Goal: Find specific page/section: Find specific page/section

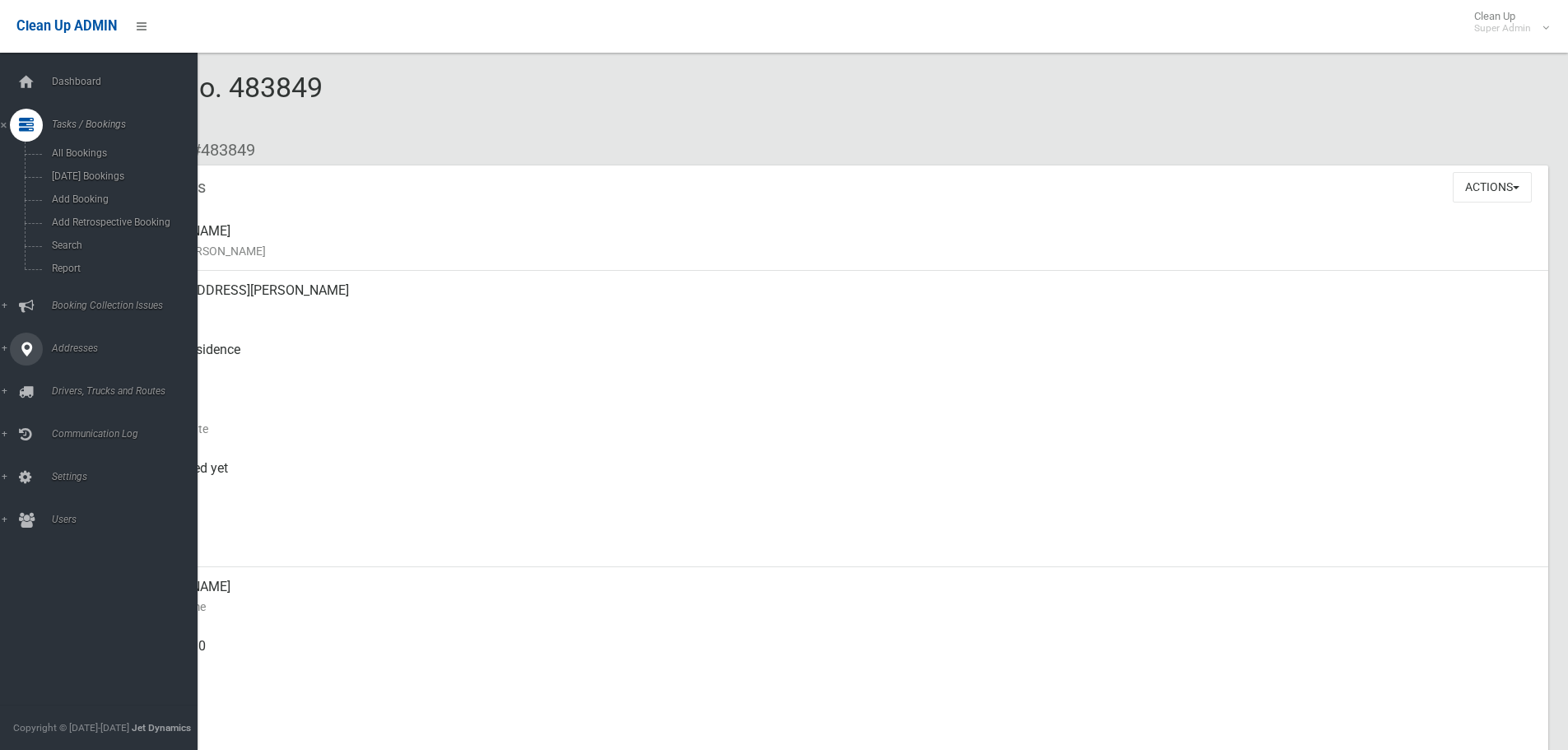
click at [31, 306] on icon at bounding box center [26, 306] width 15 height 33
click at [26, 273] on icon at bounding box center [26, 279] width 15 height 33
click at [87, 239] on span "All Addresses" at bounding box center [121, 238] width 149 height 12
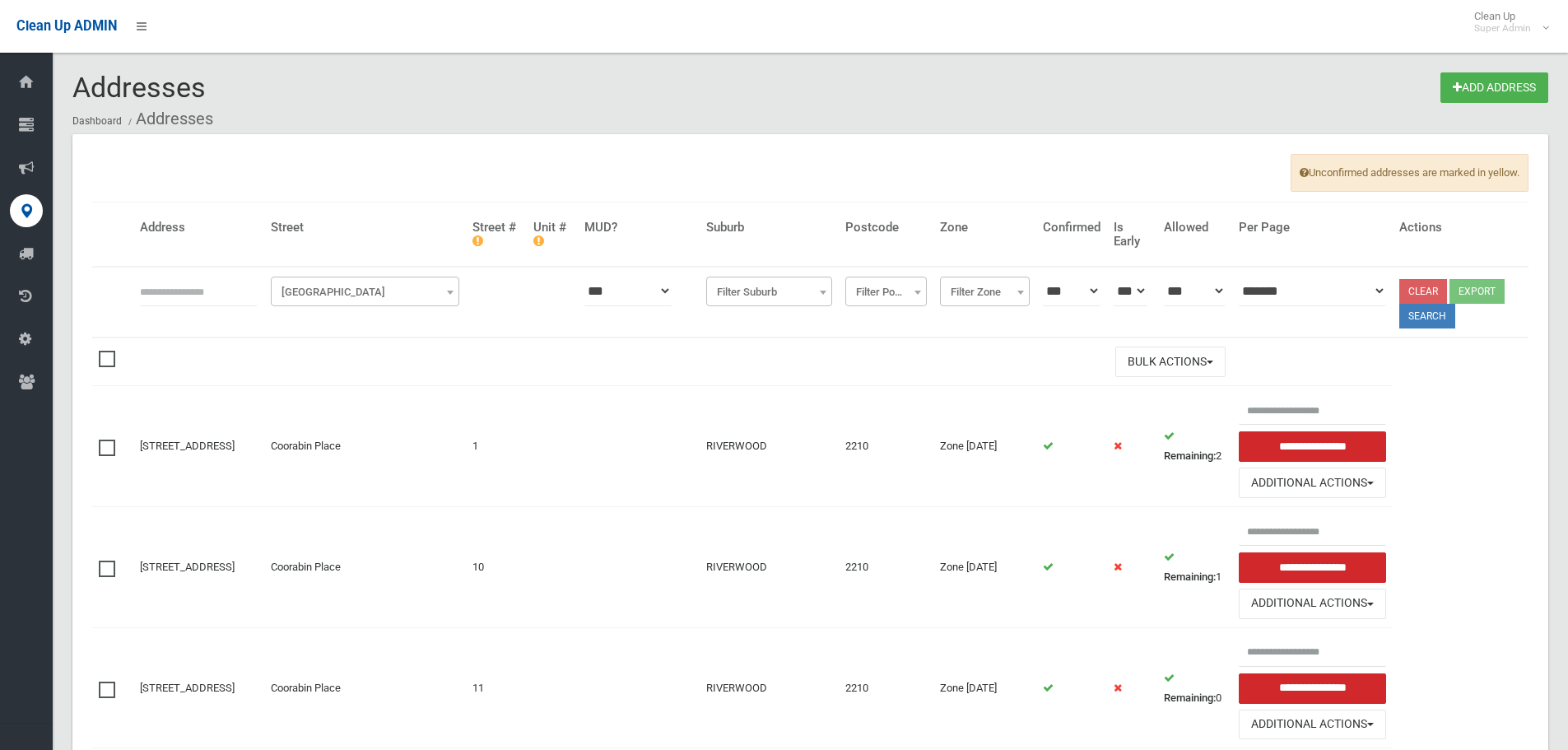
click at [258, 293] on input "text" at bounding box center [198, 291] width 117 height 30
type input "*******"
click button at bounding box center [0, 0] width 0 height 0
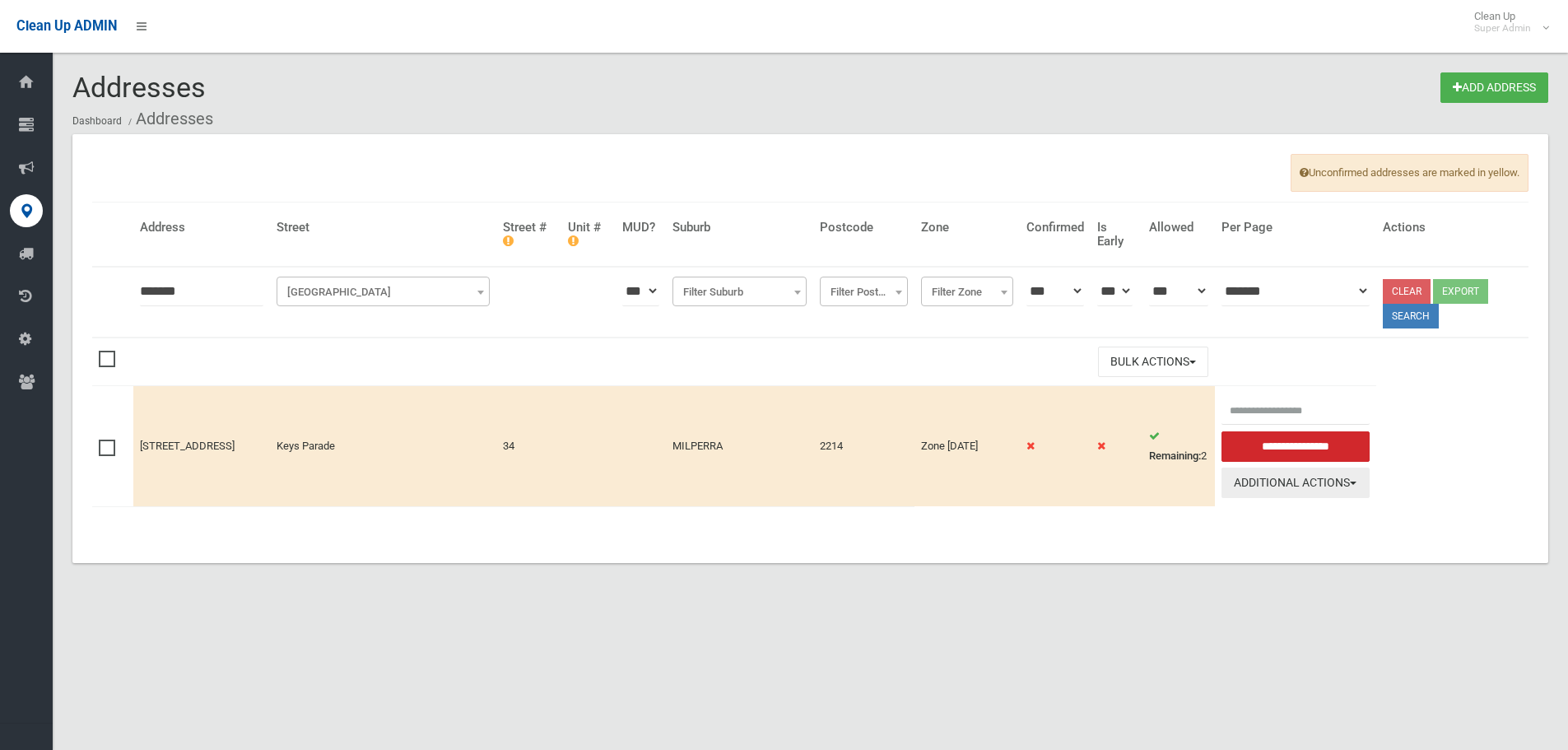
click at [1348, 494] on button "Additional Actions" at bounding box center [1295, 482] width 148 height 30
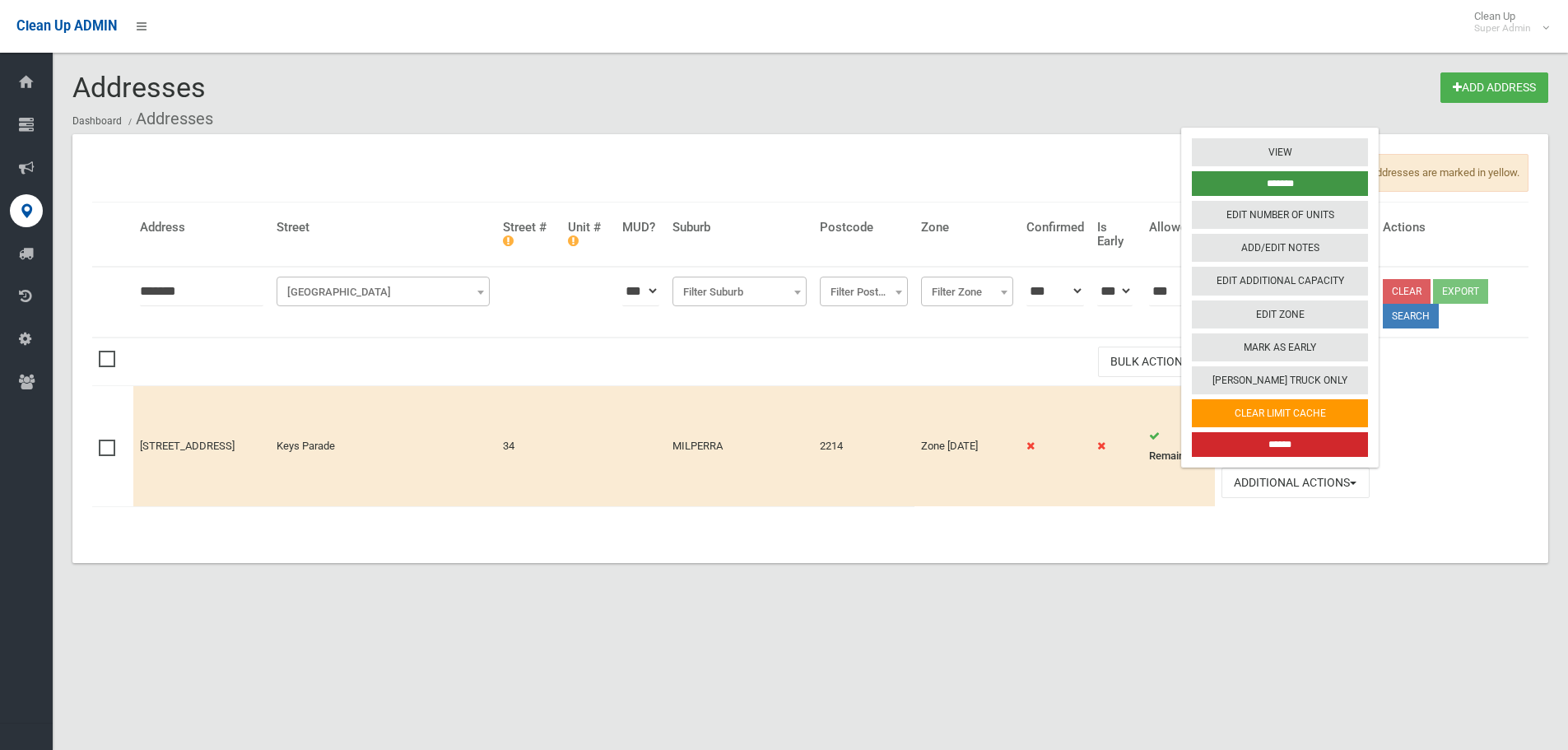
click at [1288, 181] on input "*******" at bounding box center [1280, 183] width 176 height 25
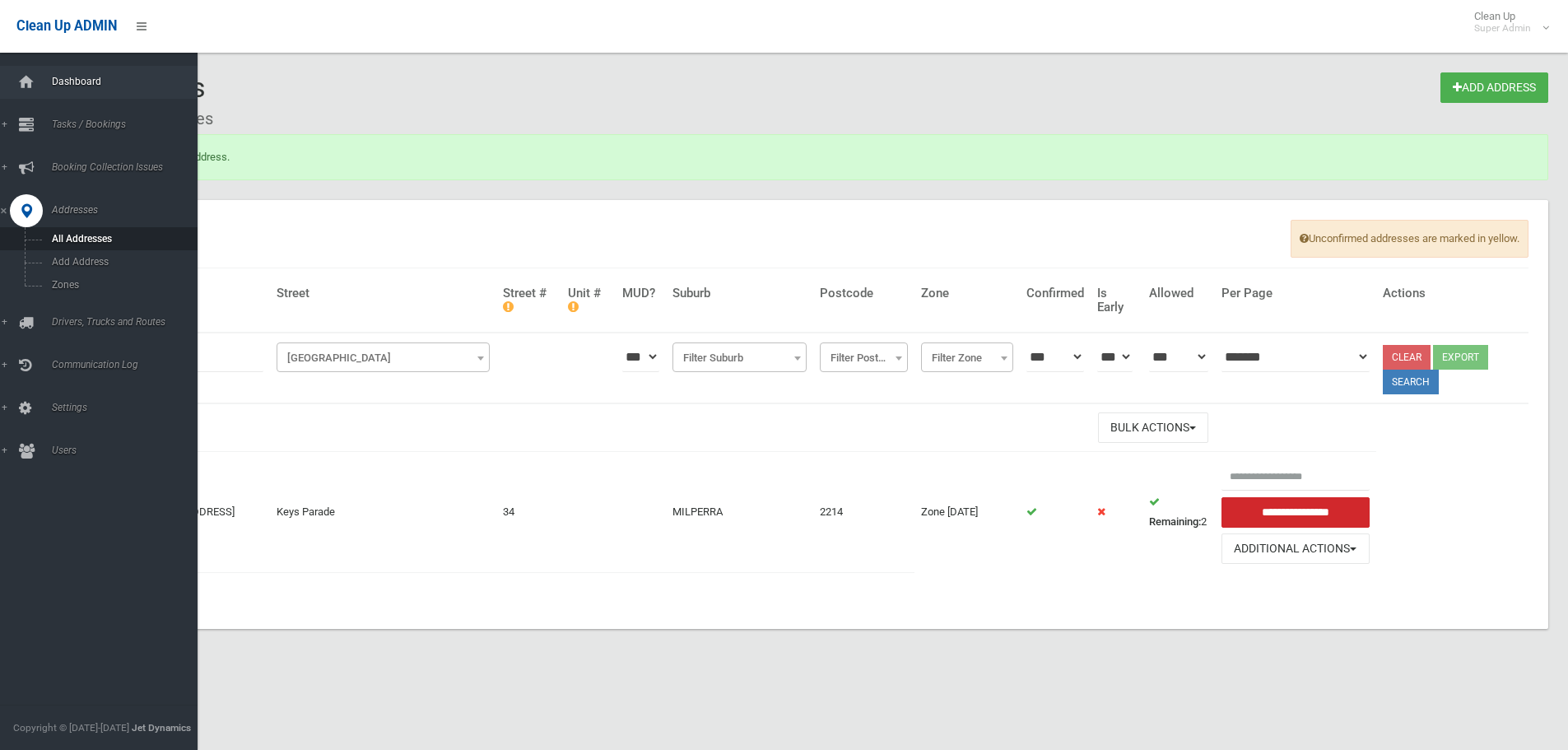
click at [61, 93] on link "Dashboard" at bounding box center [105, 82] width 210 height 33
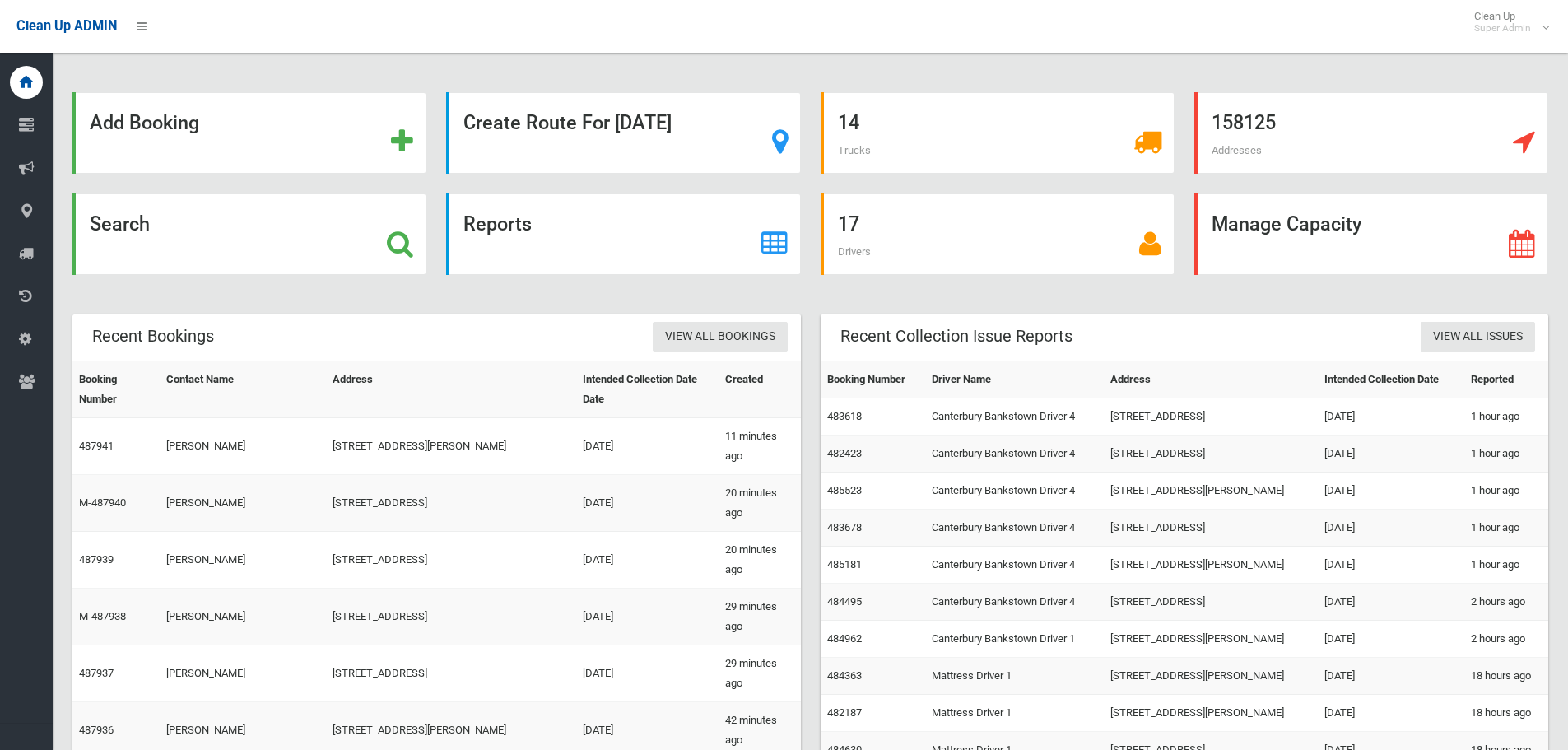
click at [71, 226] on div "Search" at bounding box center [249, 243] width 373 height 101
click at [116, 228] on strong "Search" at bounding box center [119, 224] width 60 height 23
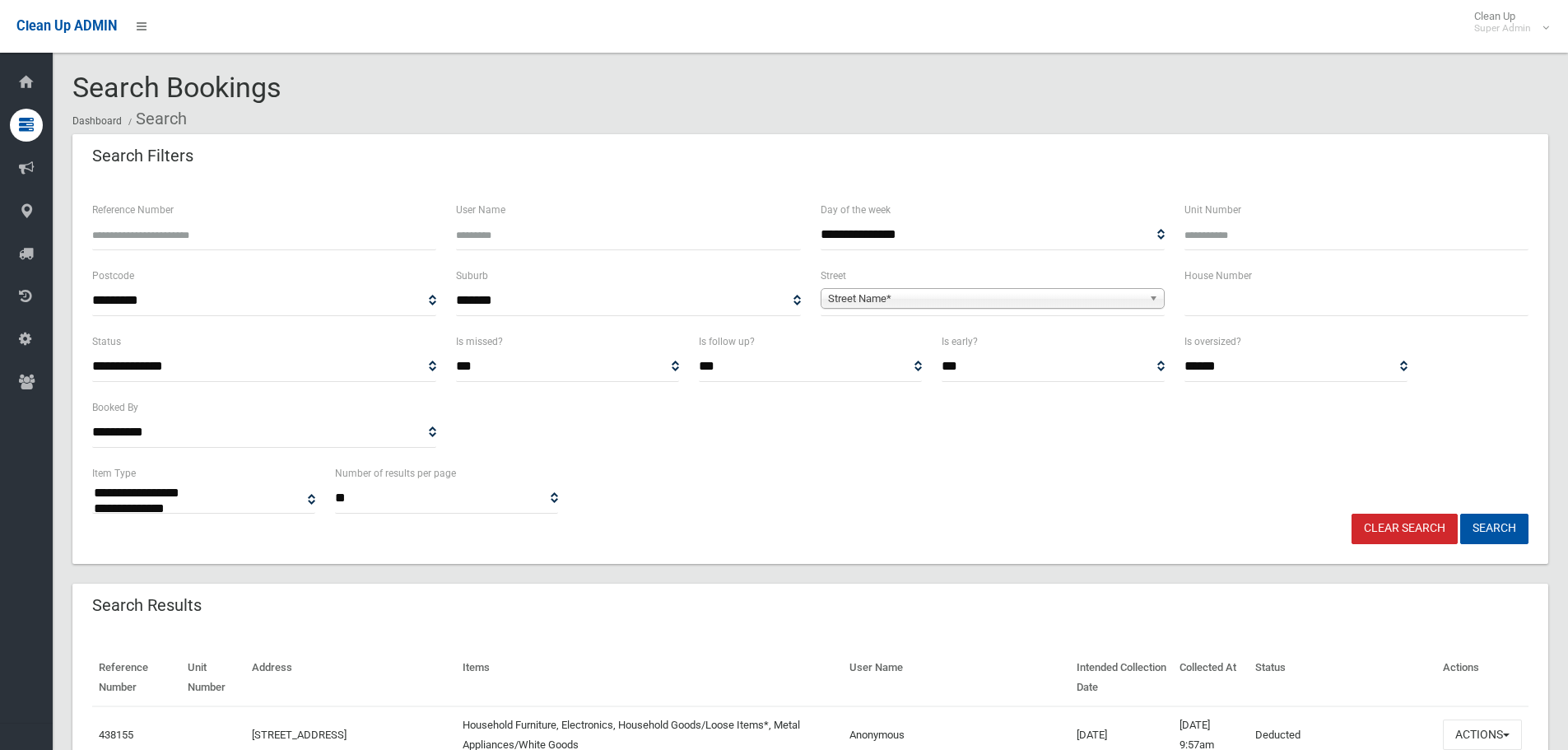
select select
click at [285, 244] on input "Reference Number" at bounding box center [264, 234] width 344 height 30
type input "******"
click at [1461, 514] on button "Search" at bounding box center [1495, 529] width 68 height 30
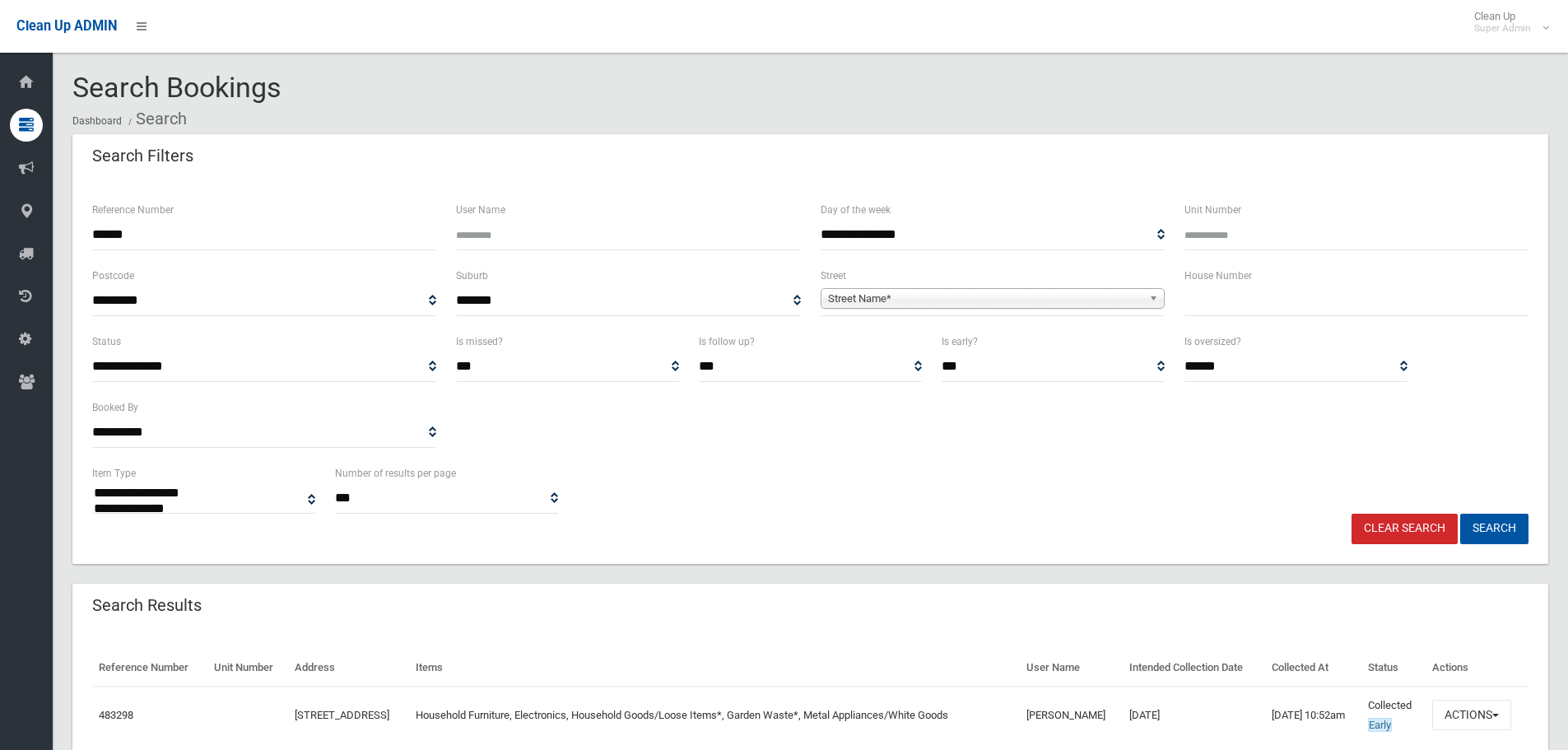
select select
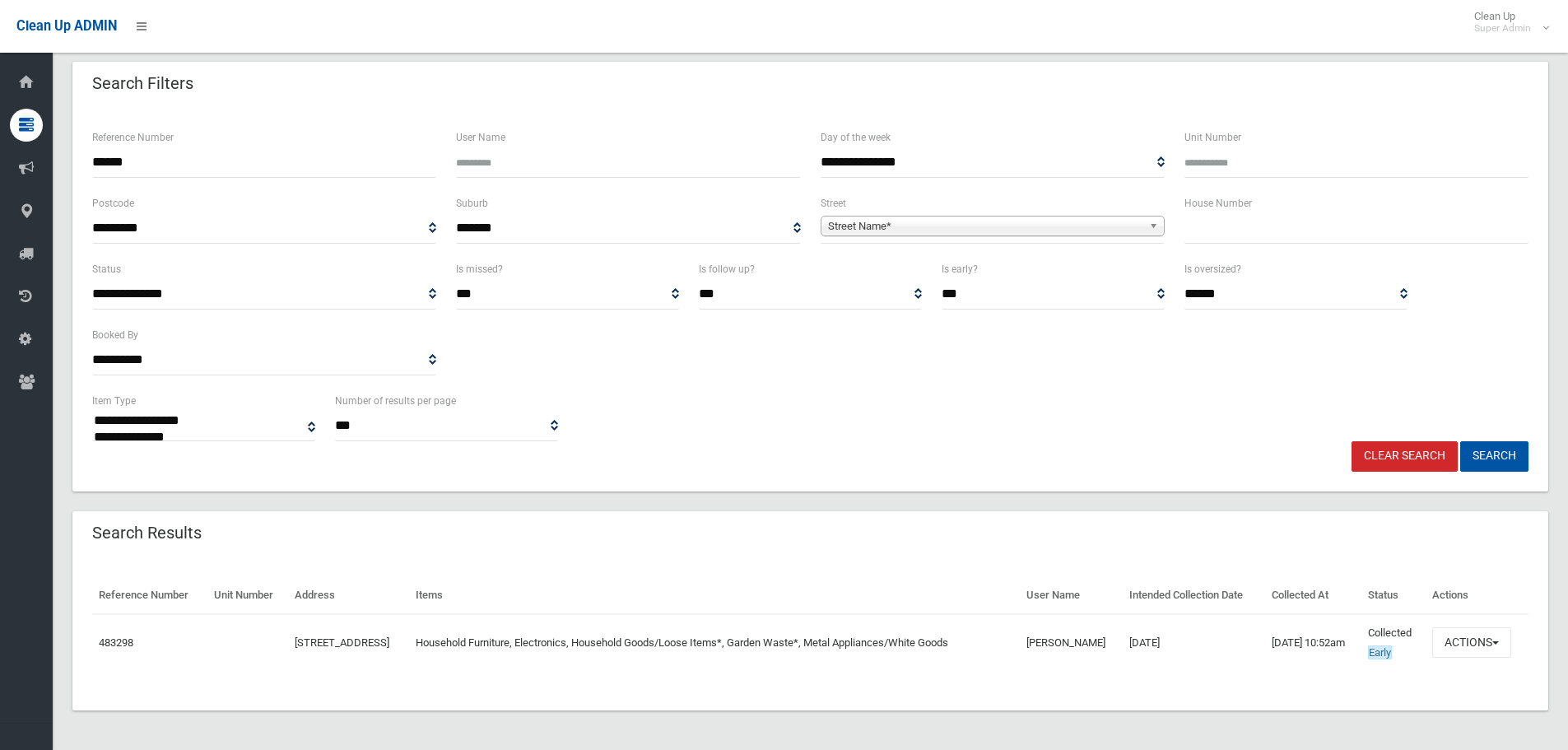
scroll to position [92, 0]
click at [1462, 644] on button "Actions" at bounding box center [1472, 643] width 79 height 30
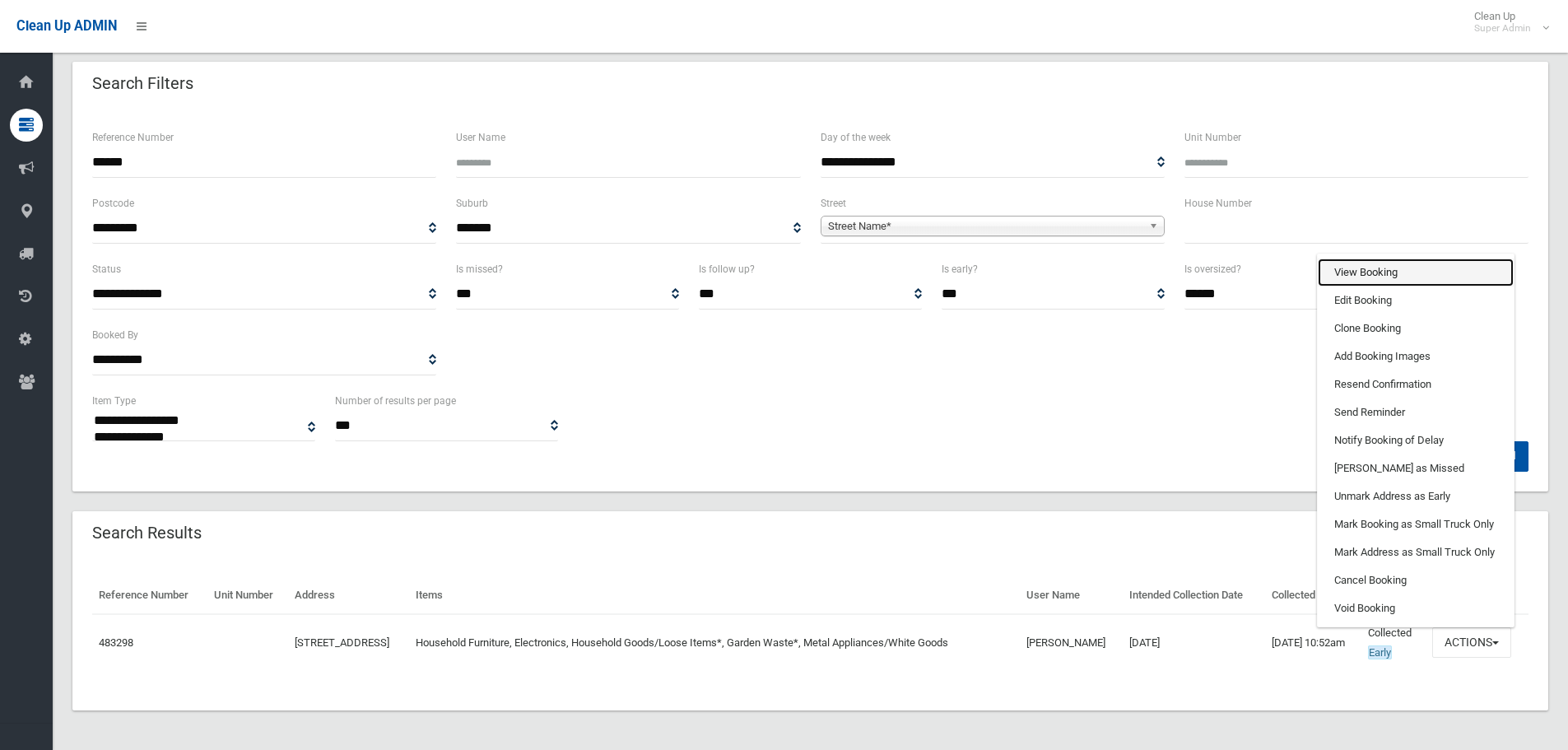
click at [1425, 281] on link "View Booking" at bounding box center [1416, 272] width 196 height 28
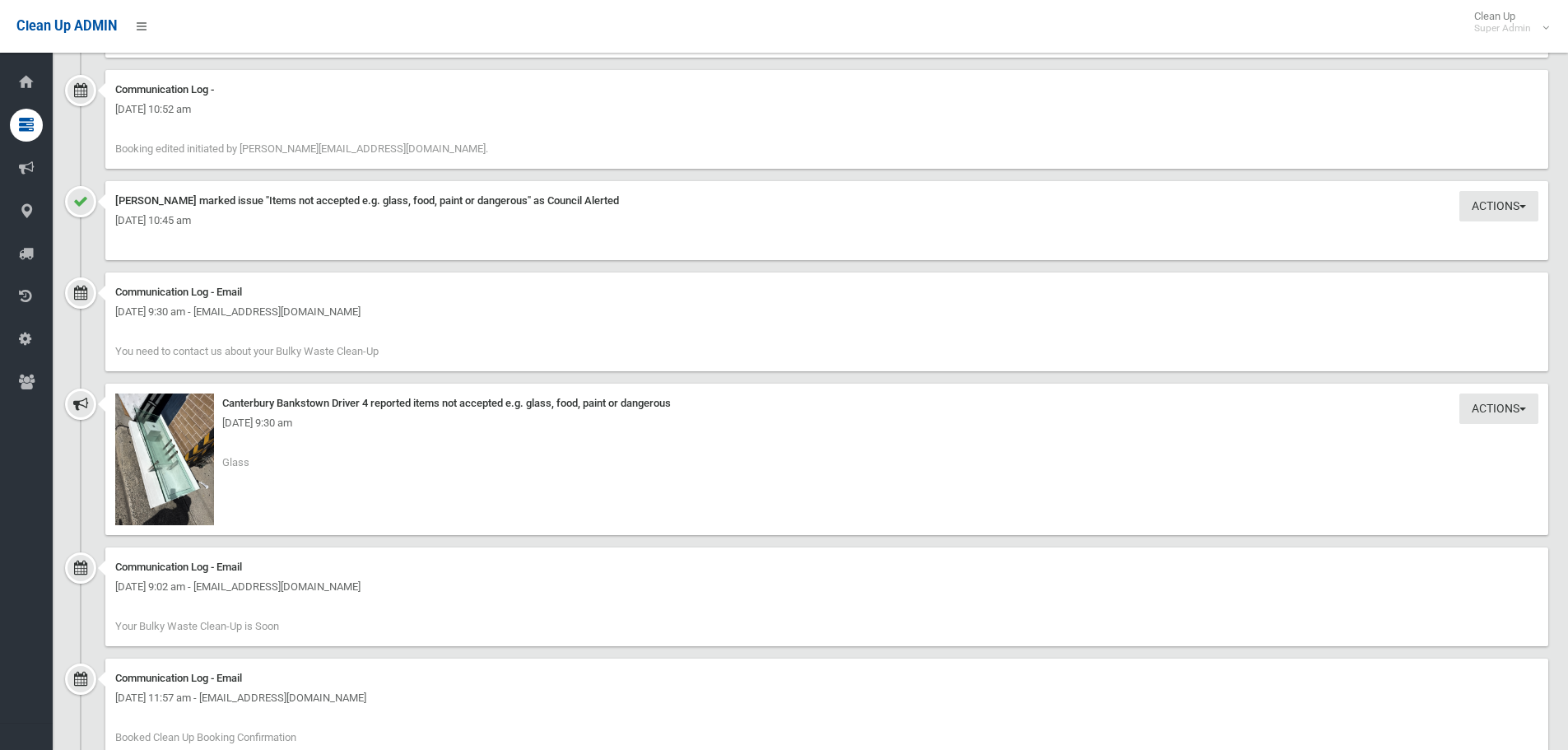
scroll to position [1975, 0]
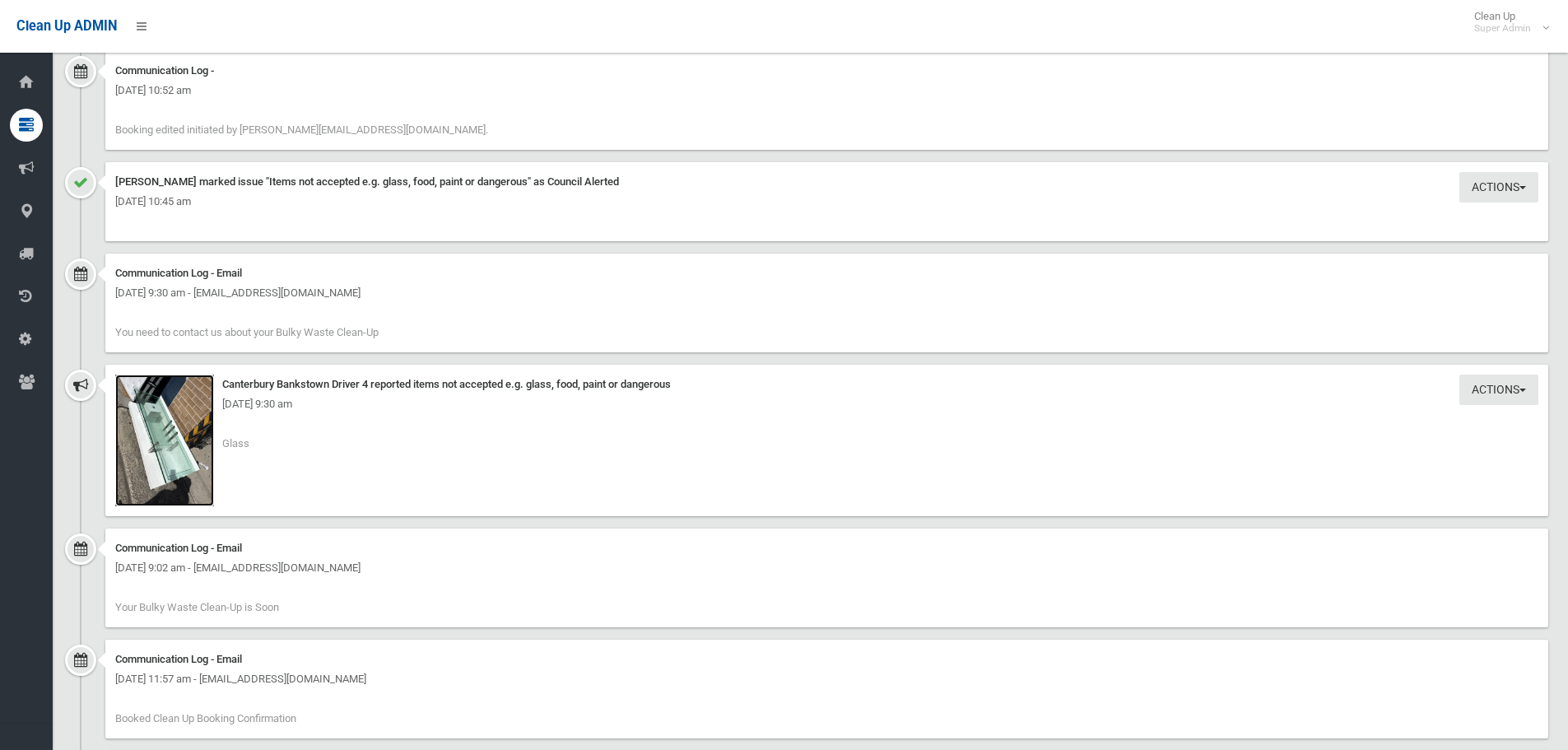
click at [191, 460] on img at bounding box center [165, 439] width 99 height 132
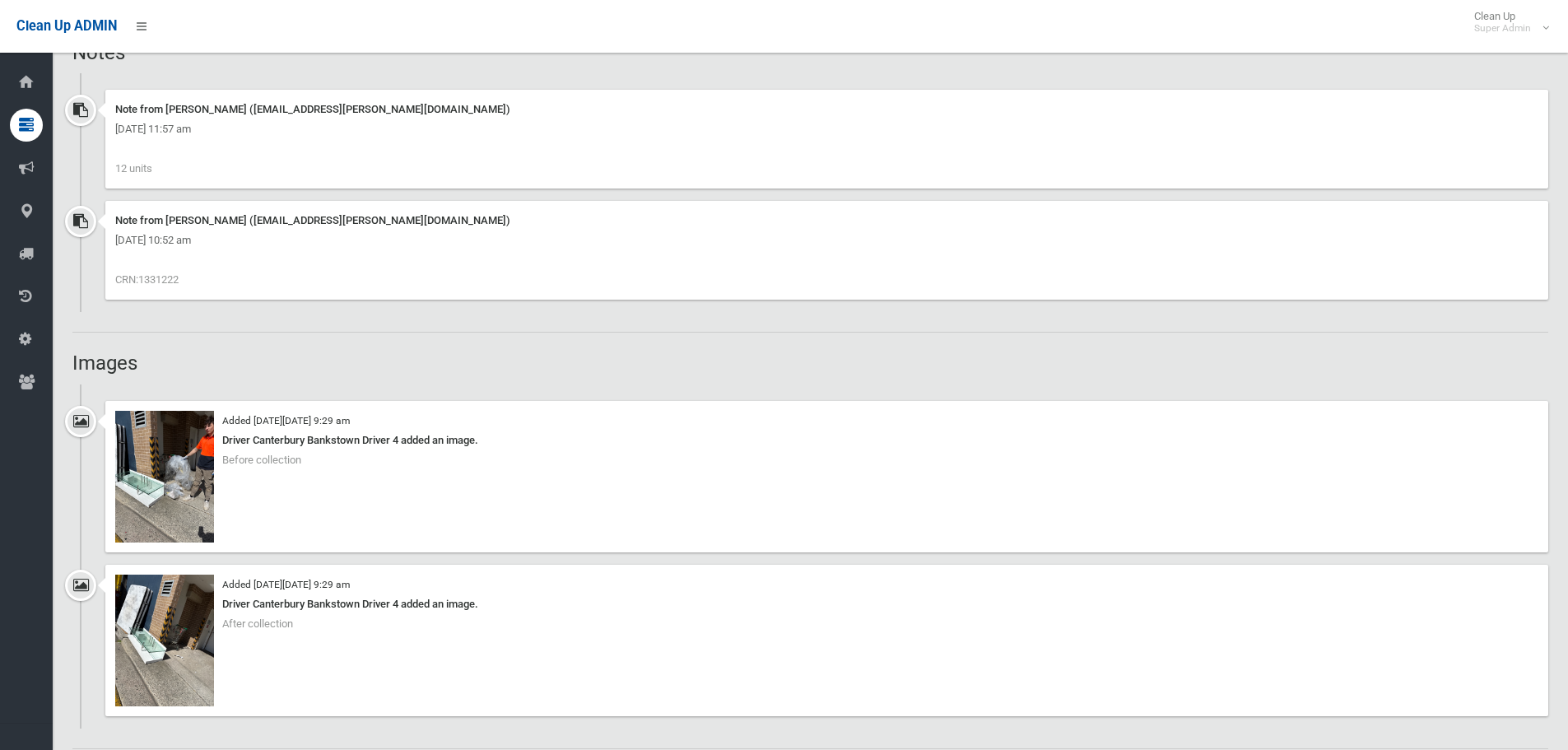
scroll to position [1070, 0]
